Goal: Task Accomplishment & Management: Use online tool/utility

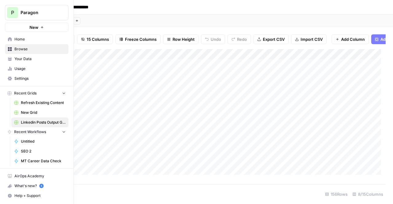
click at [43, 11] on span "Paragon" at bounding box center [39, 13] width 37 height 6
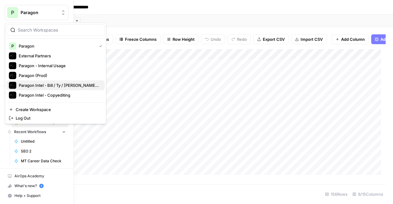
click at [76, 87] on span "Paragon Intel - Bill / Ty / [PERSON_NAME] R&D" at bounding box center [59, 85] width 81 height 6
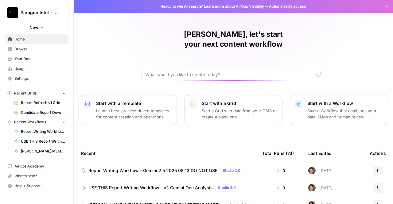
click at [176, 168] on span "Report Writing Workflow - Gemini 2.5 2025 08 13 DO NOT USE" at bounding box center [153, 171] width 129 height 6
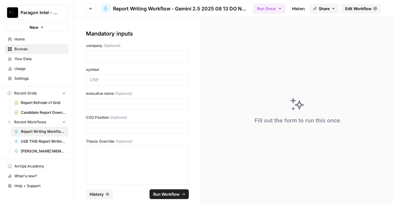
click at [356, 7] on span "Edit Workflow" at bounding box center [358, 9] width 26 height 6
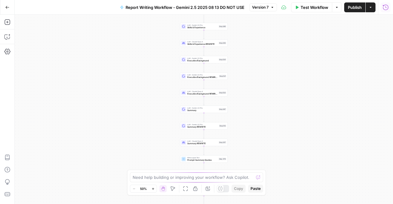
click at [387, 7] on icon "button" at bounding box center [386, 7] width 6 height 6
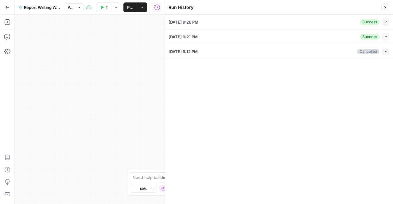
click at [386, 22] on icon "button" at bounding box center [385, 21] width 3 height 3
type input "Becton, Dickinson & Co."
type input "BDX"
type input "Thomas Polen"
type input "CEO"
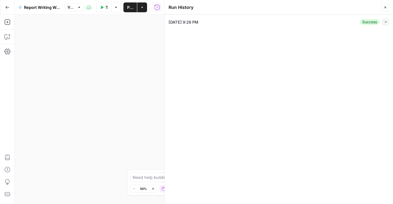
type input "5/1/2025"
type input "Q2 2025 Earnings Call"
type textarea "BDX: Polen’s Strategic Overconfidence, Inability to Empower Diverse Thinking No…"
type textarea "Company Overview for Analyst Company BackgroundBecton, Dickinson and Company (B…"
type textarea "Most Important Company Factors for Analyst FUNDAMENTALS OVERVIEW What Has Chang…"
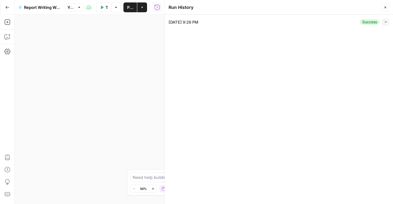
type textarea "Financial Details for Analyst Below is a two‐tier analysis of Becton, Dickinson…"
type textarea "Thomas Polen History for Analyst THOMAS POLEN BACKGROUND Thomas Polen is a seas…"
type textarea "Management Discussion Section Operator Hello, and welcome to BD's Second Fiscal…"
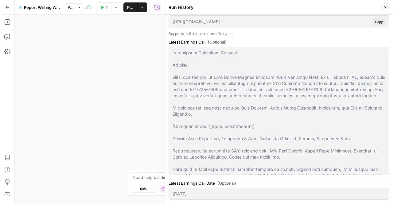
scroll to position [1144, 0]
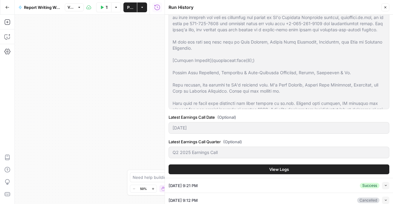
click at [305, 165] on button "View Logs" at bounding box center [279, 170] width 221 height 10
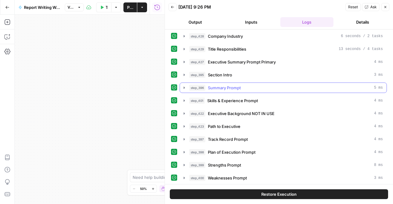
scroll to position [263, 0]
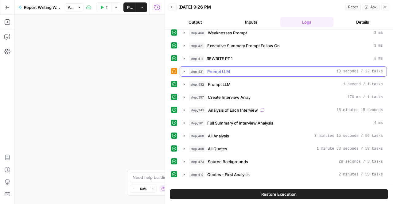
click at [254, 71] on div "step_531 Prompt LLM 10 seconds / 22 tasks" at bounding box center [283, 71] width 207 height 10
click at [243, 69] on div "step_531 Prompt LLM 10 seconds / 22 tasks" at bounding box center [286, 72] width 194 height 6
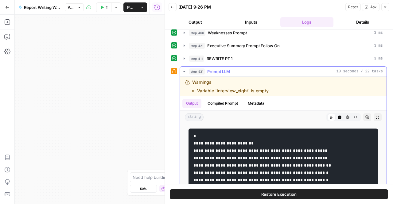
click at [243, 69] on div "step_531 Prompt LLM 10 seconds / 22 tasks" at bounding box center [286, 72] width 194 height 6
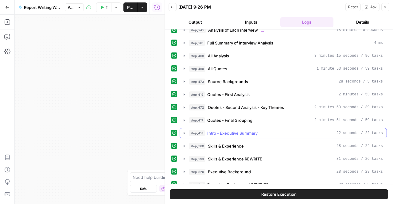
scroll to position [291, 0]
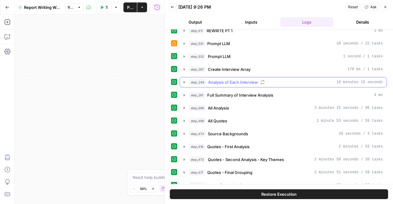
click at [241, 79] on span "Analysis of Each Interview" at bounding box center [233, 82] width 50 height 6
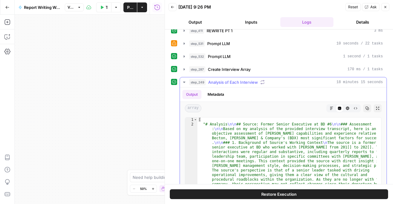
click at [241, 79] on span "Analysis of Each Interview" at bounding box center [233, 82] width 50 height 6
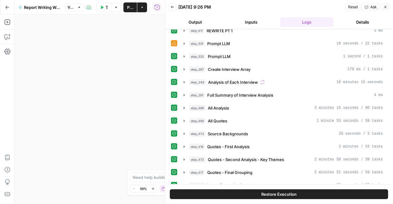
scroll to position [320, 0]
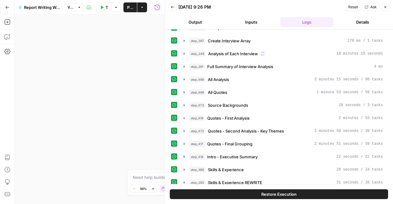
click at [9, 4] on button "Go Back" at bounding box center [7, 7] width 11 height 11
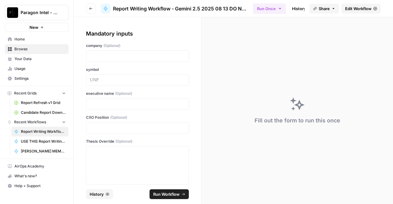
click at [107, 195] on icon "button" at bounding box center [108, 195] width 4 height 4
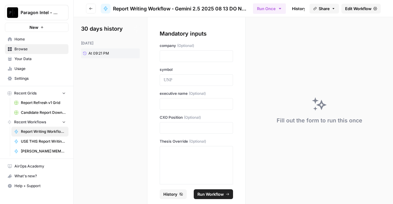
click at [110, 48] on div "yesterday At 09:21 PM" at bounding box center [110, 50] width 59 height 18
click at [104, 51] on span "At 09:21 PM" at bounding box center [99, 54] width 21 height 6
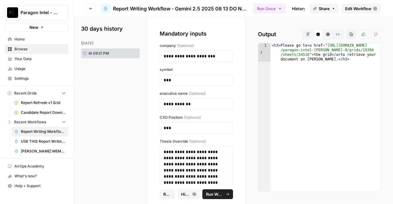
click at [308, 35] on icon "button" at bounding box center [309, 35] width 4 height 4
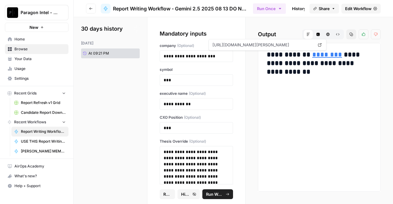
click at [313, 53] on link "********" at bounding box center [328, 54] width 30 height 7
click at [358, 6] on span "Edit Workflow" at bounding box center [358, 9] width 26 height 6
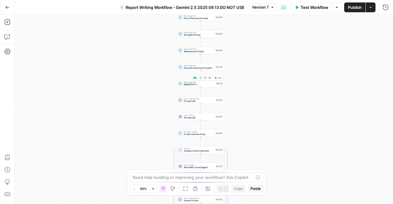
click at [218, 84] on div "Step 411" at bounding box center [219, 83] width 7 height 3
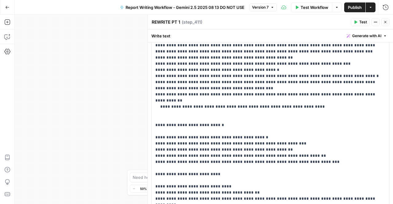
scroll to position [549, 0]
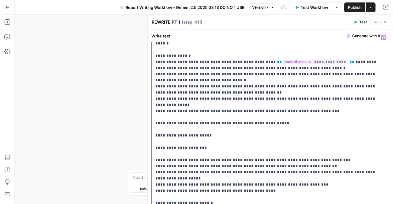
scroll to position [0, 0]
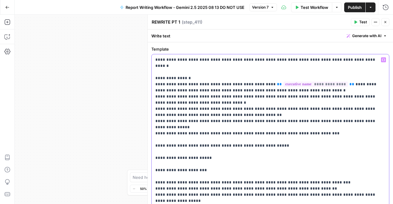
drag, startPoint x: 173, startPoint y: 90, endPoint x: 153, endPoint y: 92, distance: 20.6
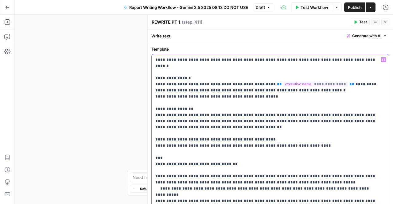
drag, startPoint x: 266, startPoint y: 93, endPoint x: 152, endPoint y: 91, distance: 114.0
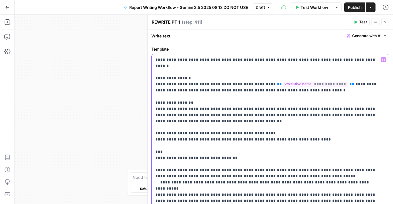
drag, startPoint x: 332, startPoint y: 59, endPoint x: 152, endPoint y: 57, distance: 180.1
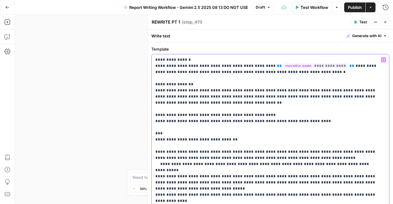
drag, startPoint x: 306, startPoint y: 74, endPoint x: 238, endPoint y: 65, distance: 68.2
drag, startPoint x: 293, startPoint y: 73, endPoint x: 250, endPoint y: 65, distance: 44.1
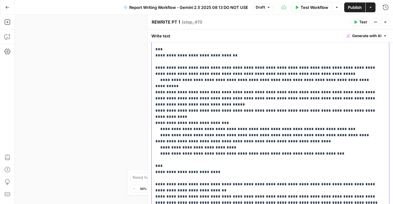
scroll to position [84, 0]
click at [243, 86] on p "**********" at bounding box center [269, 185] width 226 height 424
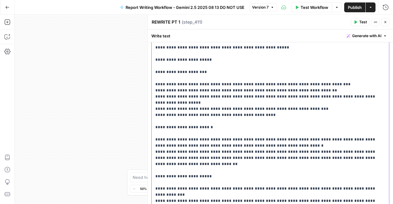
scroll to position [0, 0]
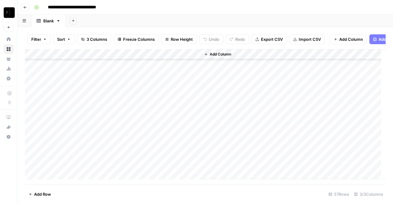
scroll to position [485, 0]
click at [129, 169] on div "Add Column" at bounding box center [205, 114] width 361 height 131
click at [140, 169] on div "Add Column" at bounding box center [205, 114] width 361 height 131
